Goal: Information Seeking & Learning: Learn about a topic

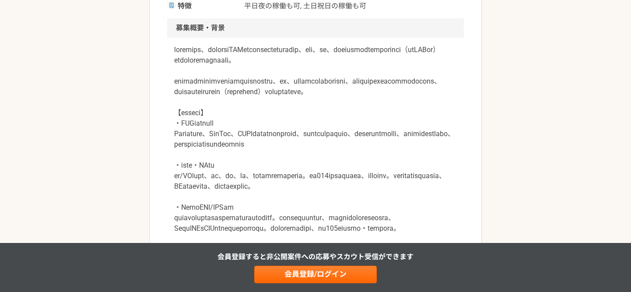
scroll to position [267, 0]
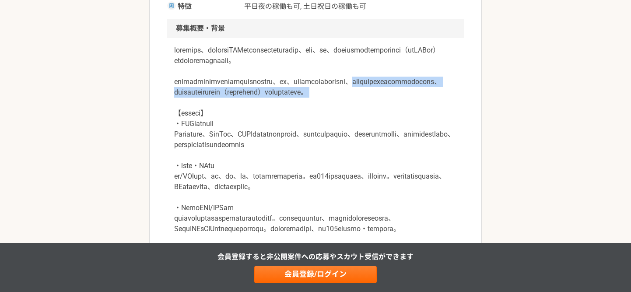
drag, startPoint x: 229, startPoint y: 104, endPoint x: 369, endPoint y: 120, distance: 140.4
click at [369, 120] on p at bounding box center [315, 165] width 282 height 241
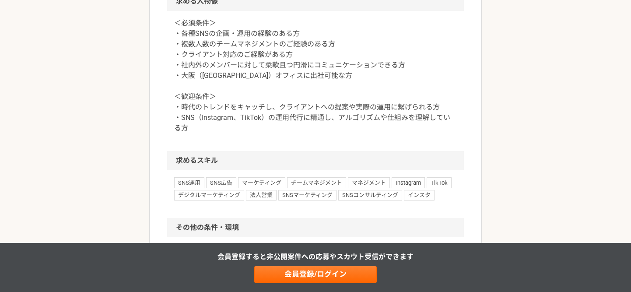
scroll to position [777, 0]
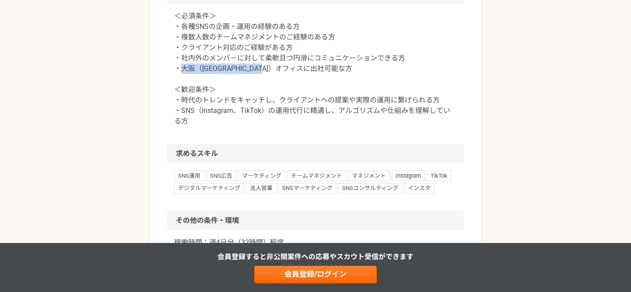
drag, startPoint x: 181, startPoint y: 142, endPoint x: 309, endPoint y: 141, distance: 127.7
click at [309, 126] on p "＜必須条件＞ ・各種SNSの企画・運用の経験のある方 ・複数人数のチームマネジメントのご経験のある方 ・クライアント対応のご経験がある方 ・社内外のメンバーに…" at bounding box center [315, 68] width 282 height 115
click at [244, 116] on p "＜必須条件＞ ・各種SNSの企画・運用の経験のある方 ・複数人数のチームマネジメントのご経験のある方 ・クライアント対応のご経験がある方 ・社内外のメンバーに…" at bounding box center [315, 68] width 282 height 115
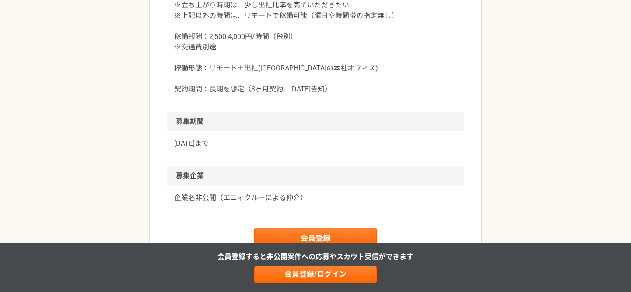
scroll to position [1053, 0]
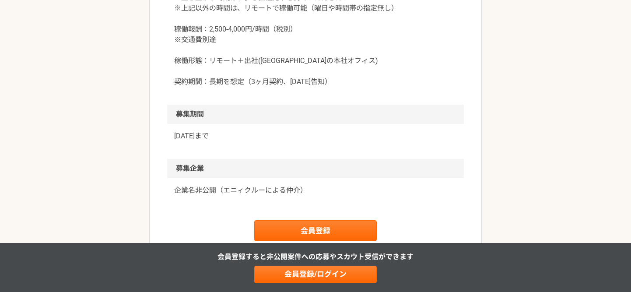
drag, startPoint x: 209, startPoint y: 42, endPoint x: 224, endPoint y: 42, distance: 15.3
click at [224, 42] on p "稼働時間：週4日分（32時間）程度 ※日中を軸に、ご自身の業務はリモートで夜間・休日対応も可 ※出社時（週2回程度）はオフィスにて4時間程度は稼働いただくイメ…" at bounding box center [315, 24] width 282 height 126
drag, startPoint x: 241, startPoint y: 41, endPoint x: 262, endPoint y: 39, distance: 20.6
click at [262, 39] on p "稼働時間：週4日分（32時間）程度 ※日中を軸に、ご自身の業務はリモートで夜間・休日対応も可 ※出社時（週2回程度）はオフィスにて4時間程度は稼働いただくイメ…" at bounding box center [315, 24] width 282 height 126
drag, startPoint x: 296, startPoint y: 62, endPoint x: 331, endPoint y: 57, distance: 35.3
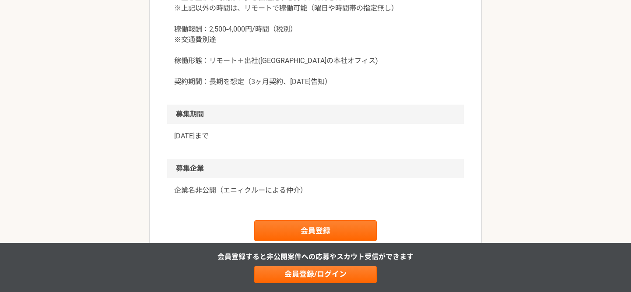
click at [331, 57] on p "稼働時間：週4日分（32時間）程度 ※日中を軸に、ご自身の業務はリモートで夜間・休日対応も可 ※出社時（週2回程度）はオフィスにて4時間程度は稼働いただくイメ…" at bounding box center [315, 24] width 282 height 126
drag, startPoint x: 251, startPoint y: 85, endPoint x: 294, endPoint y: 83, distance: 42.9
click at [294, 83] on p "稼働時間：週4日分（32時間）程度 ※日中を軸に、ご自身の業務はリモートで夜間・休日対応も可 ※出社時（週2回程度）はオフィスにて4時間程度は稼働いただくイメ…" at bounding box center [315, 24] width 282 height 126
click at [274, 80] on p "稼働時間：週4日分（32時間）程度 ※日中を軸に、ご自身の業務はリモートで夜間・休日対応も可 ※出社時（週2回程度）はオフィスにて4時間程度は稼働いただくイメ…" at bounding box center [315, 24] width 282 height 126
drag, startPoint x: 179, startPoint y: 53, endPoint x: 195, endPoint y: 56, distance: 16.6
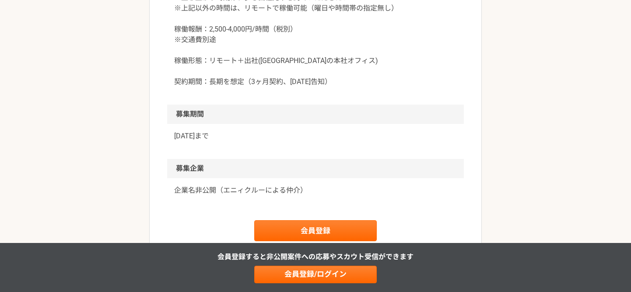
click at [195, 56] on p "稼働時間：週4日分（32時間）程度 ※日中を軸に、ご自身の業務はリモートで夜間・休日対応も可 ※出社時（週2回程度）はオフィスにて4時間程度は稼働いただくイメ…" at bounding box center [315, 24] width 282 height 126
click at [267, 55] on p "稼働時間：週4日分（32時間）程度 ※日中を軸に、ご自身の業務はリモートで夜間・休日対応も可 ※出社時（週2回程度）はオフィスにて4時間程度は稼働いただくイメ…" at bounding box center [315, 24] width 282 height 126
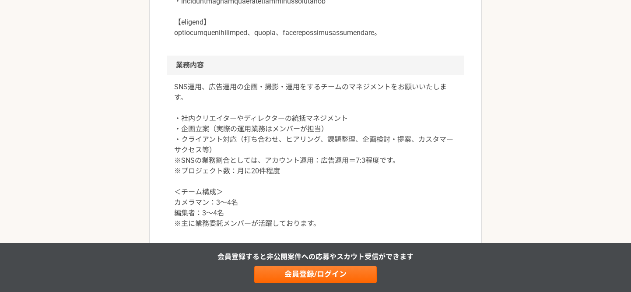
scroll to position [504, 0]
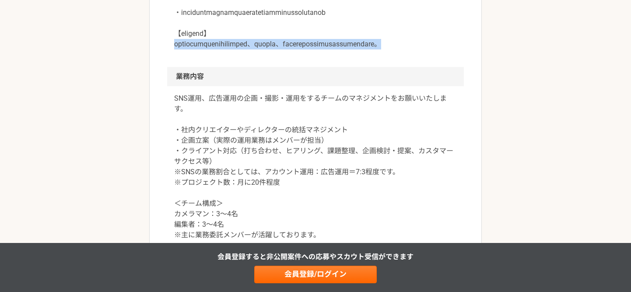
drag, startPoint x: 171, startPoint y: 105, endPoint x: 283, endPoint y: 125, distance: 114.0
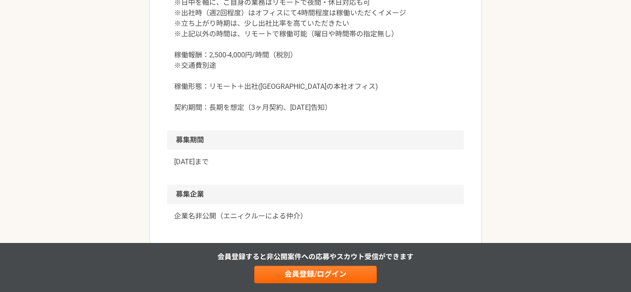
scroll to position [1028, 0]
drag, startPoint x: 209, startPoint y: 63, endPoint x: 284, endPoint y: 66, distance: 74.9
click at [284, 66] on p "稼働時間：週4日分（32時間）程度 ※日中を軸に、ご自身の業務はリモートで夜間・休日対応も可 ※出社時（週2回程度）はオフィスにて4時間程度は稼働いただくイメ…" at bounding box center [315, 49] width 282 height 126
drag, startPoint x: 185, startPoint y: 87, endPoint x: 219, endPoint y: 81, distance: 34.5
click at [219, 81] on p "稼働時間：週4日分（32時間）程度 ※日中を軸に、ご自身の業務はリモートで夜間・休日対応も可 ※出社時（週2回程度）はオフィスにて4時間程度は稼働いただくイメ…" at bounding box center [315, 49] width 282 height 126
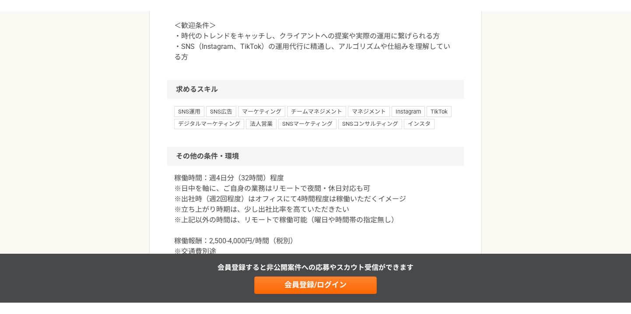
scroll to position [849, 0]
